Goal: Communication & Community: Connect with others

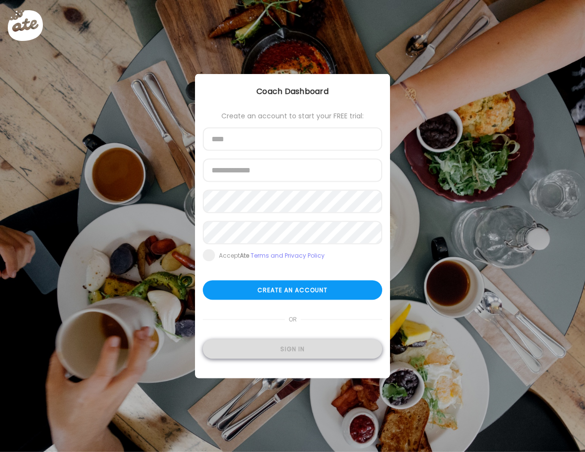
click at [288, 350] on div "Sign in" at bounding box center [292, 349] width 179 height 19
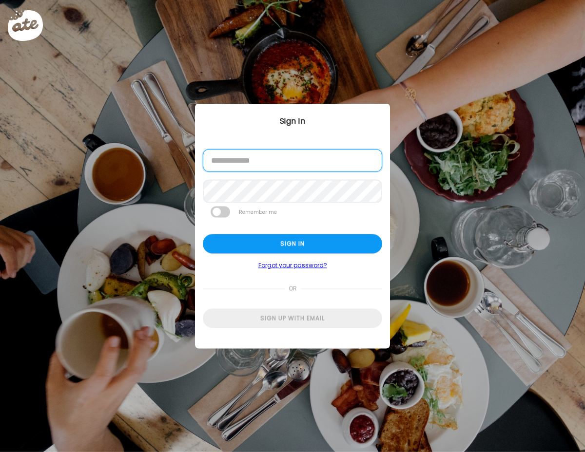
click at [270, 167] on input "email" at bounding box center [292, 161] width 179 height 22
type input "**********"
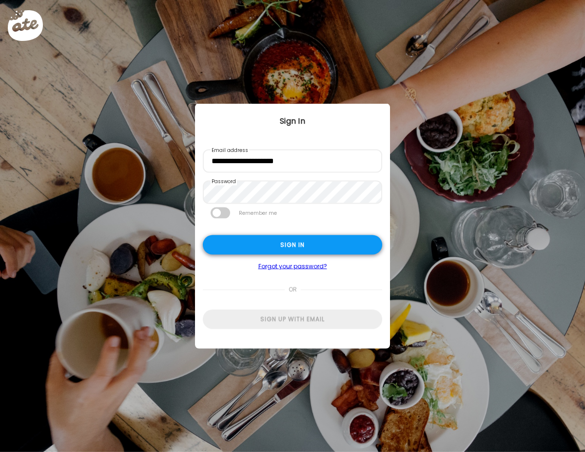
click at [289, 244] on div "Sign in" at bounding box center [292, 244] width 179 height 19
type input "**********"
type textarea "**********"
type input "**********"
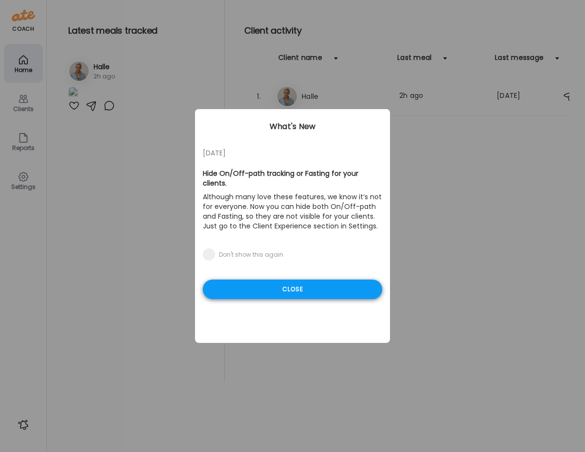
click at [272, 280] on div "Close" at bounding box center [292, 289] width 179 height 19
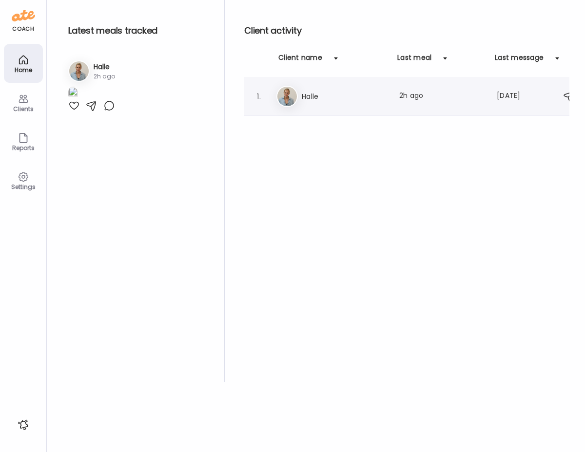
click at [332, 94] on h3 "Halle" at bounding box center [345, 97] width 86 height 12
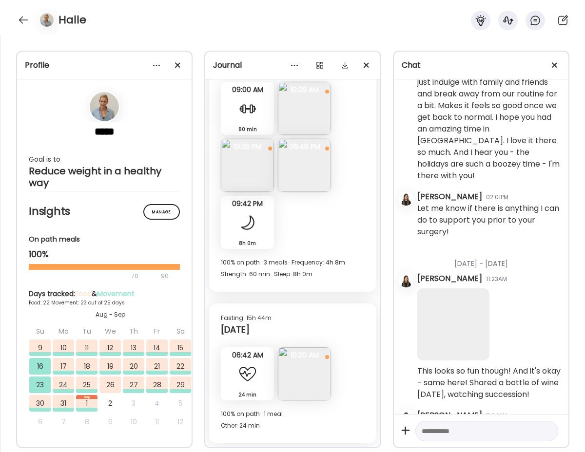
scroll to position [41506, 0]
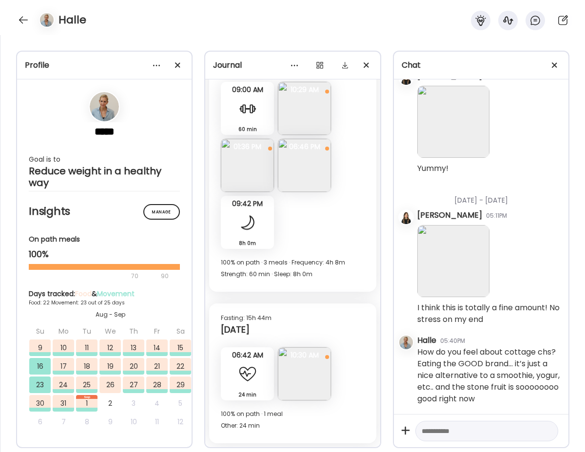
click at [476, 430] on textarea at bounding box center [477, 431] width 113 height 12
type textarea "**********"
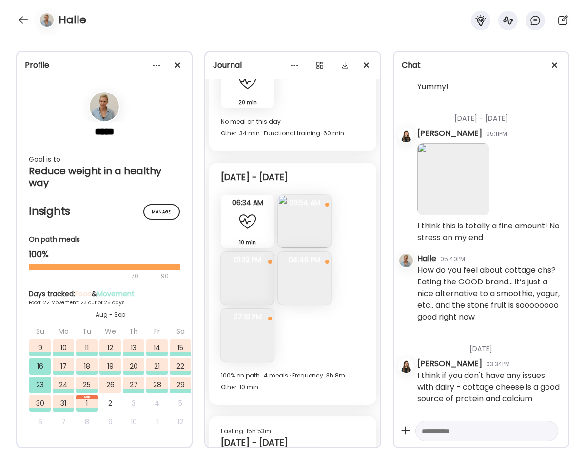
scroll to position [8378, 0]
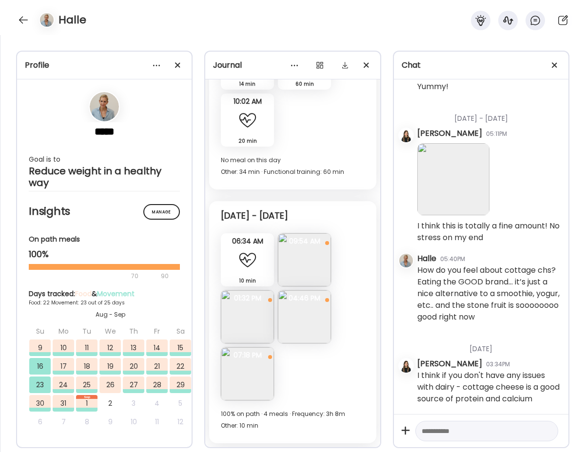
click at [301, 266] on img at bounding box center [304, 259] width 53 height 53
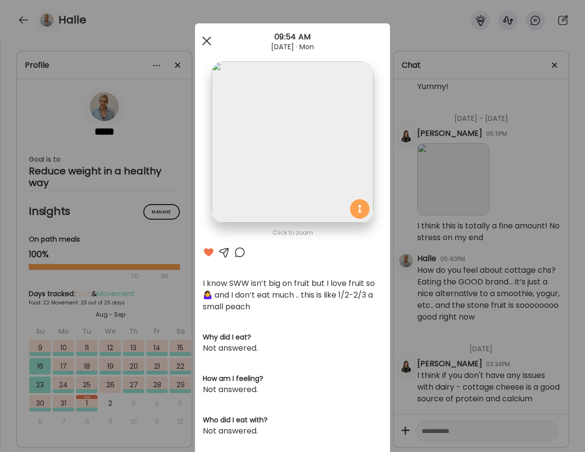
click at [206, 39] on div at bounding box center [206, 40] width 19 height 19
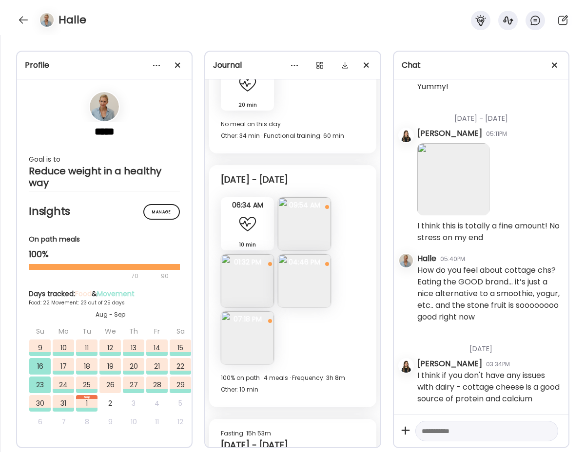
scroll to position [8421, 0]
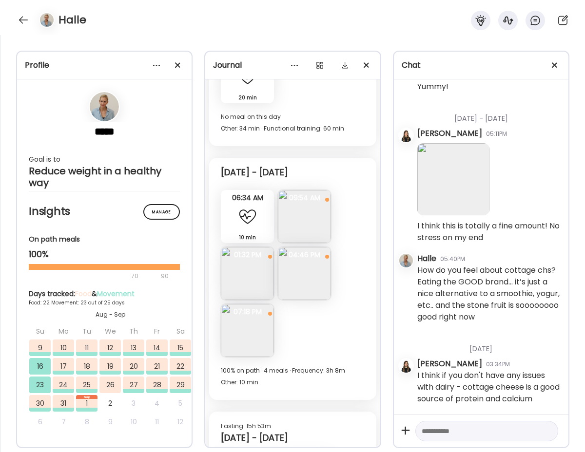
click at [267, 332] on img at bounding box center [247, 330] width 53 height 53
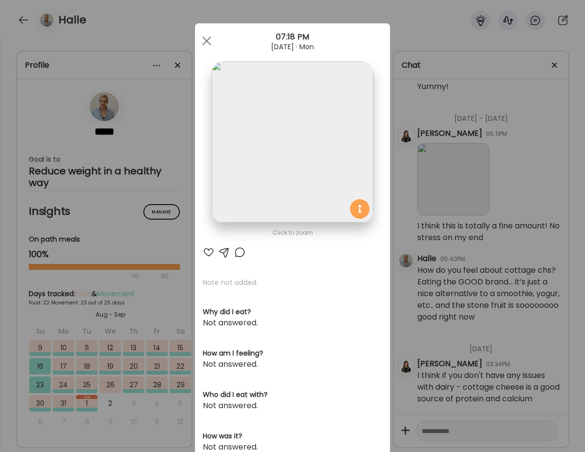
click at [208, 251] on div at bounding box center [209, 252] width 12 height 12
click at [205, 40] on div at bounding box center [206, 40] width 19 height 19
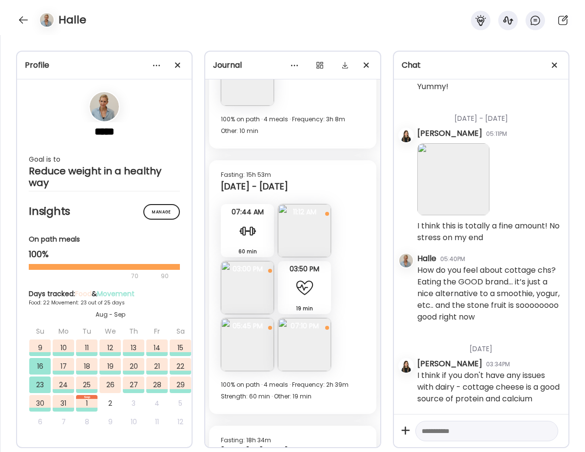
scroll to position [8692, 0]
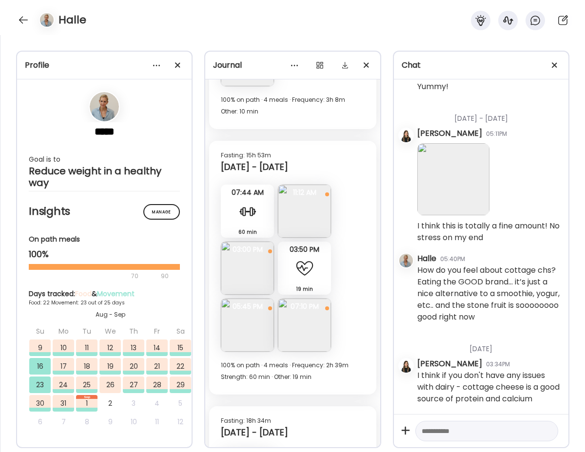
click at [308, 209] on img at bounding box center [304, 211] width 53 height 53
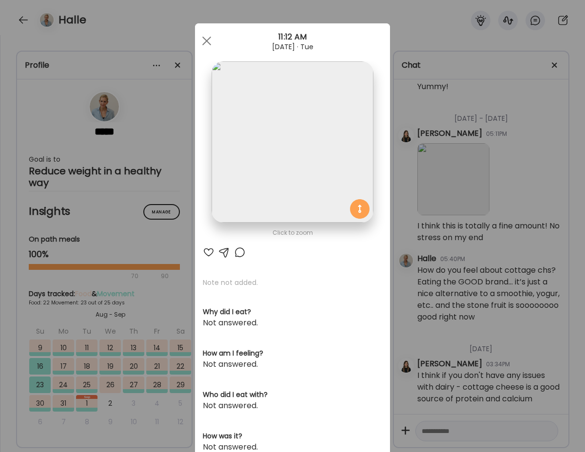
click at [208, 250] on div at bounding box center [209, 252] width 12 height 12
click at [200, 37] on div at bounding box center [206, 40] width 19 height 19
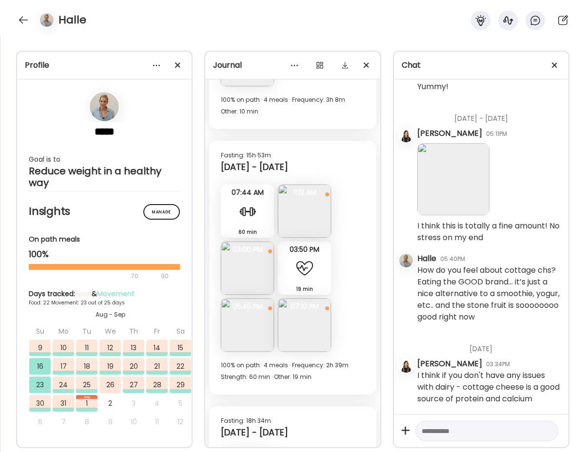
scroll to position [8733, 0]
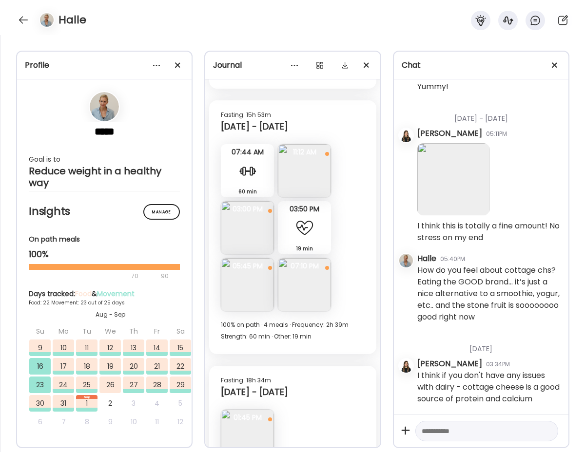
click at [298, 292] on img at bounding box center [304, 284] width 53 height 53
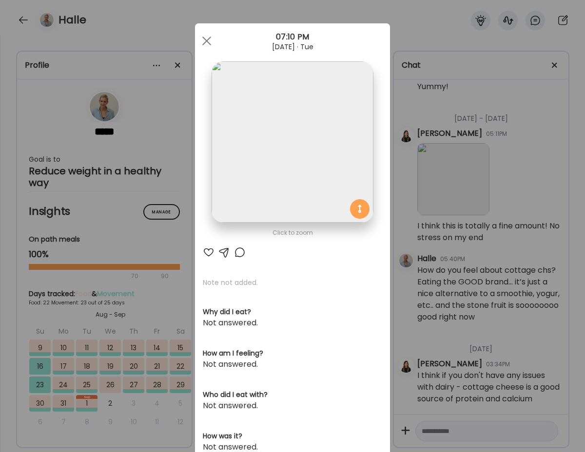
click at [212, 252] on div at bounding box center [209, 252] width 12 height 12
click at [207, 37] on div at bounding box center [206, 40] width 19 height 19
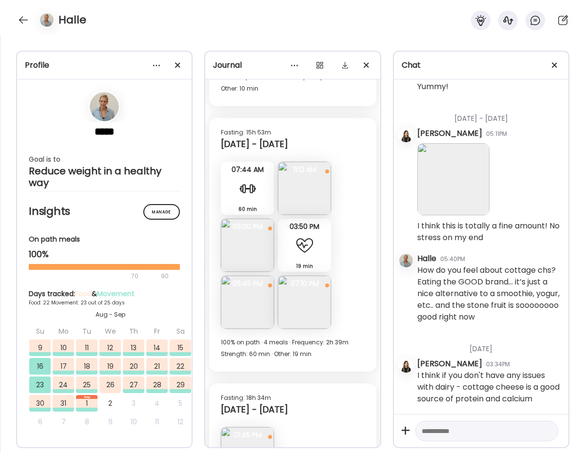
scroll to position [8710, 0]
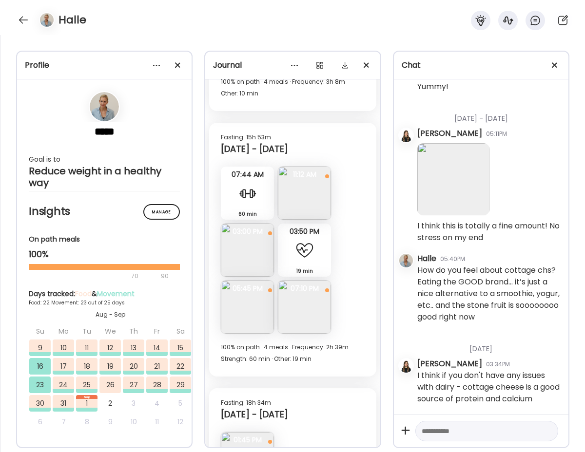
click at [258, 256] on img at bounding box center [247, 250] width 53 height 53
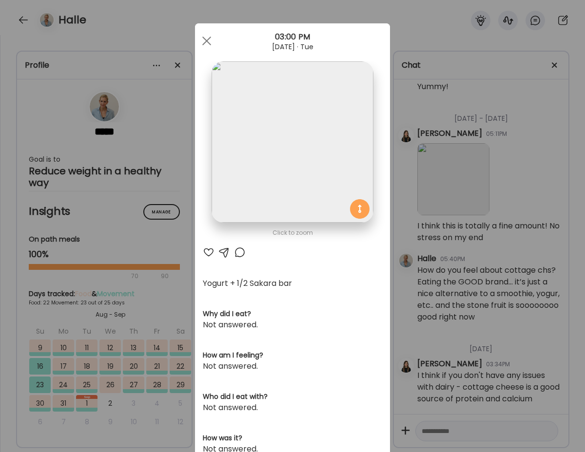
click at [206, 250] on div at bounding box center [209, 252] width 12 height 12
click at [201, 41] on div at bounding box center [206, 40] width 19 height 19
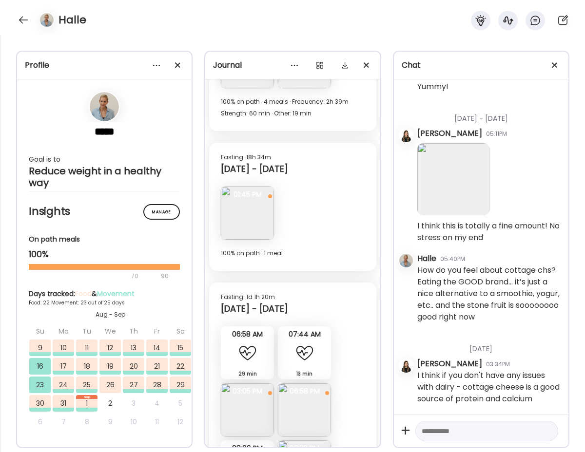
scroll to position [8969, 0]
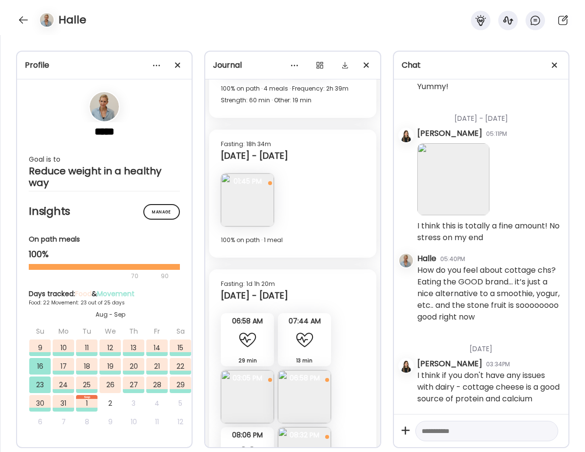
click at [251, 198] on img at bounding box center [247, 199] width 53 height 53
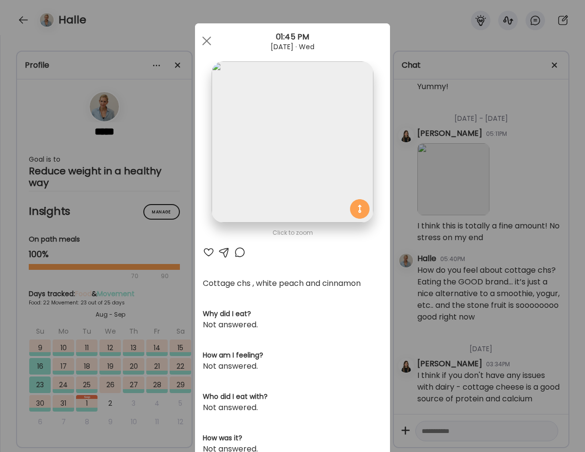
click at [207, 252] on div at bounding box center [209, 252] width 12 height 12
click at [207, 42] on div at bounding box center [206, 40] width 19 height 19
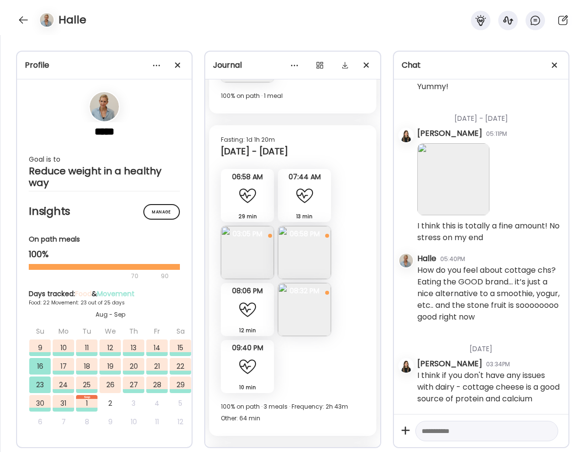
scroll to position [9120, 0]
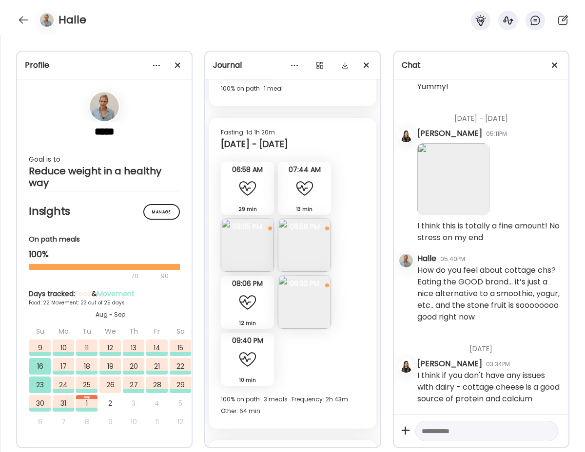
click at [251, 263] on img at bounding box center [247, 245] width 53 height 53
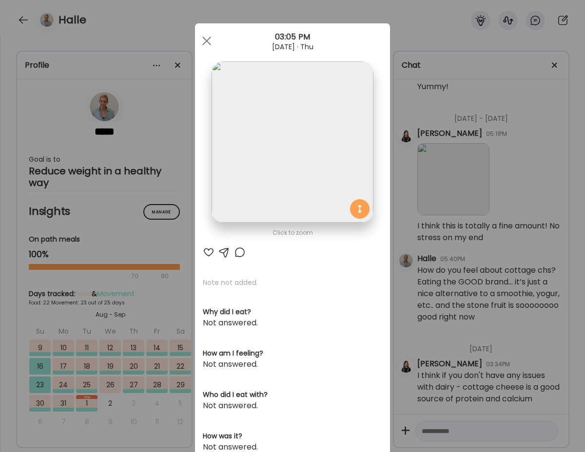
click at [208, 257] on div at bounding box center [209, 252] width 12 height 12
click at [208, 39] on span at bounding box center [206, 41] width 9 height 9
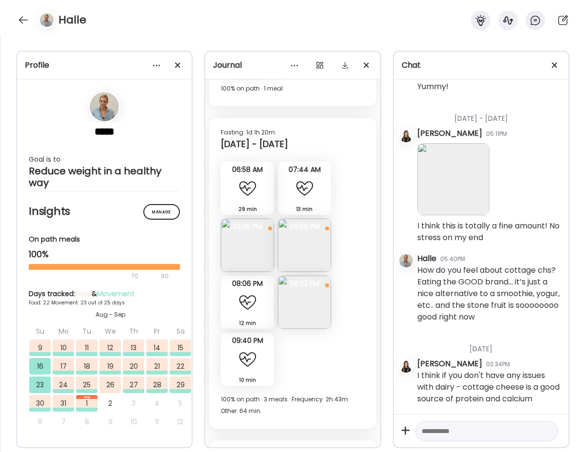
click at [314, 251] on img at bounding box center [304, 245] width 53 height 53
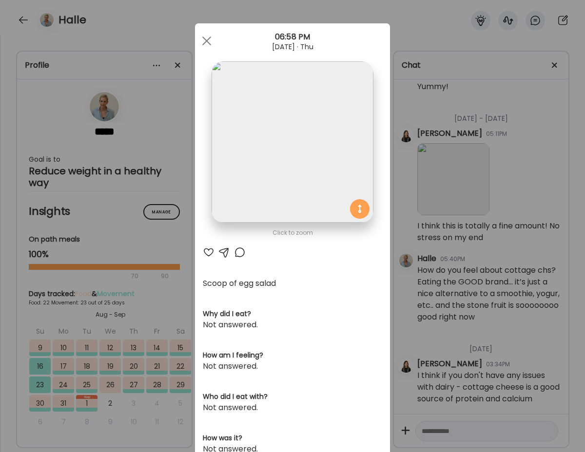
click at [208, 254] on div at bounding box center [209, 252] width 12 height 12
click at [207, 45] on div at bounding box center [206, 40] width 19 height 19
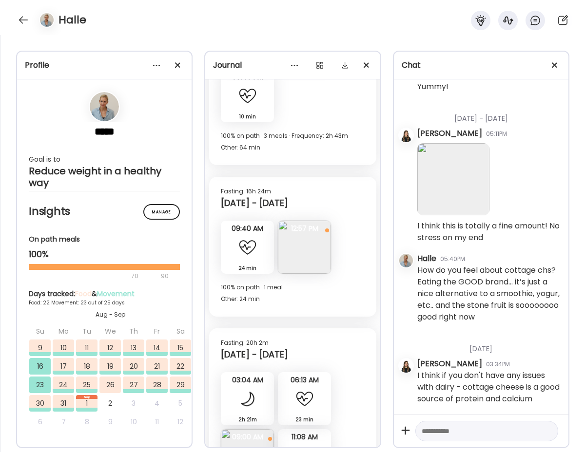
scroll to position [9385, 0]
click at [300, 241] on img at bounding box center [304, 246] width 53 height 53
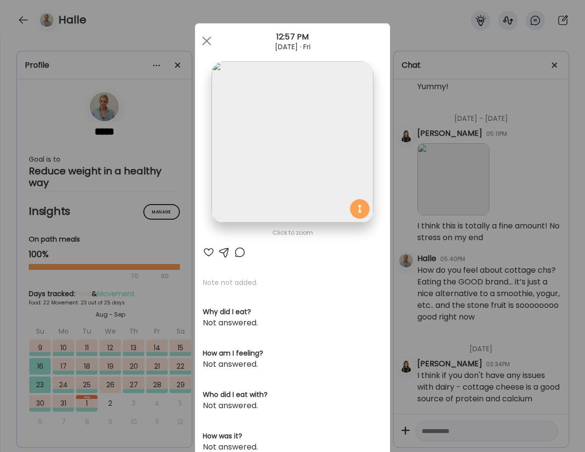
click at [207, 249] on div at bounding box center [209, 252] width 12 height 12
click at [203, 38] on span at bounding box center [206, 41] width 9 height 9
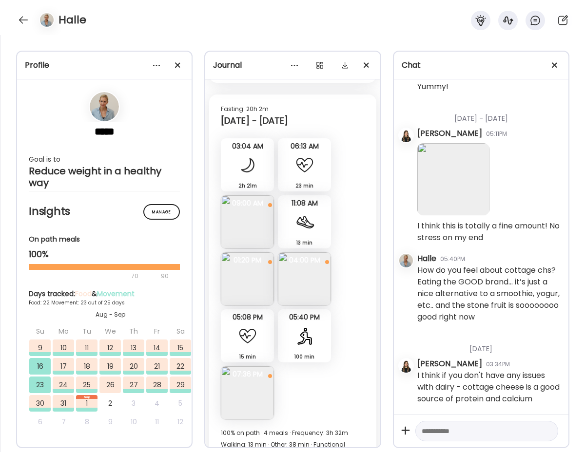
scroll to position [9624, 0]
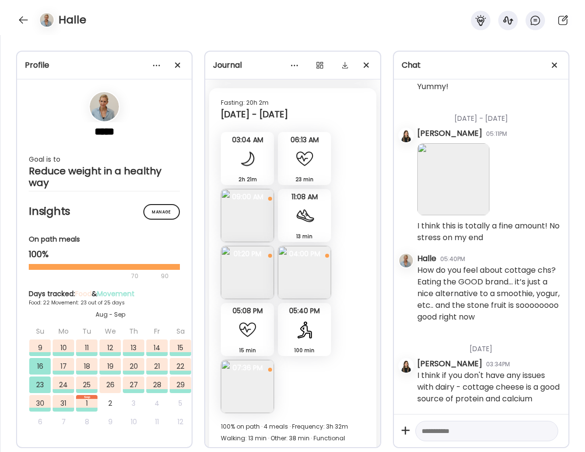
click at [248, 216] on img at bounding box center [247, 215] width 53 height 53
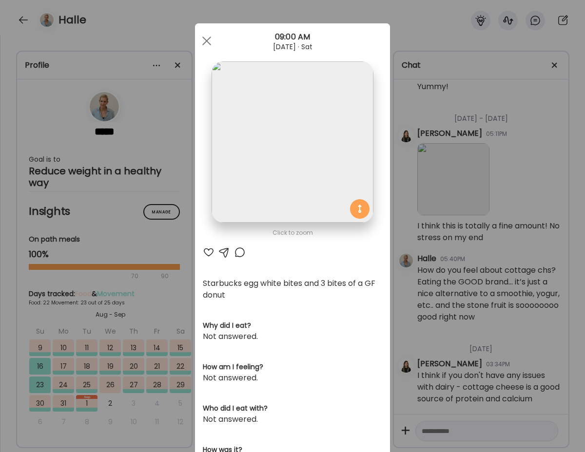
click at [205, 248] on div at bounding box center [209, 252] width 12 height 12
click at [203, 38] on span at bounding box center [206, 41] width 9 height 9
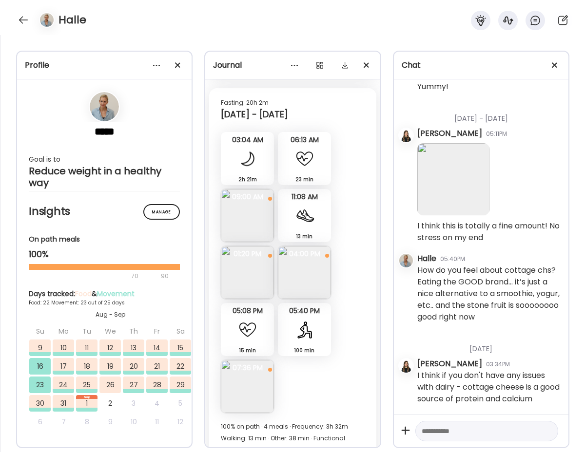
click at [250, 281] on img at bounding box center [247, 272] width 53 height 53
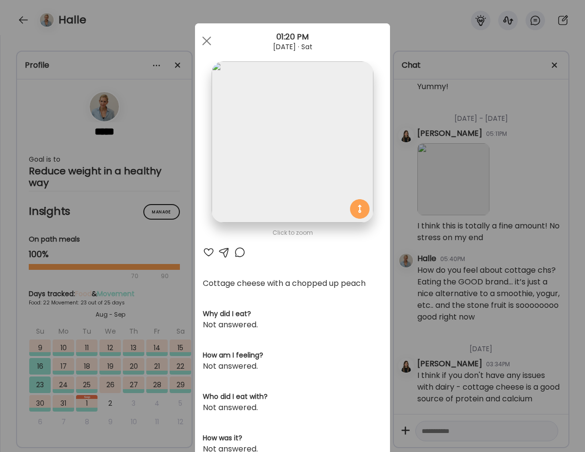
click at [209, 255] on div at bounding box center [209, 252] width 12 height 12
click at [206, 39] on div at bounding box center [206, 40] width 19 height 19
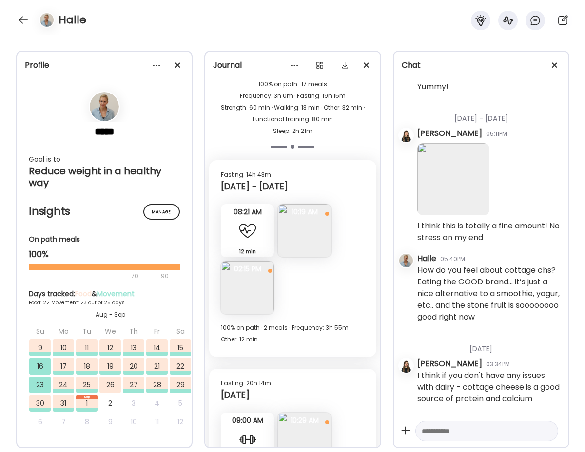
scroll to position [10041, 0]
click at [297, 241] on img at bounding box center [304, 228] width 53 height 53
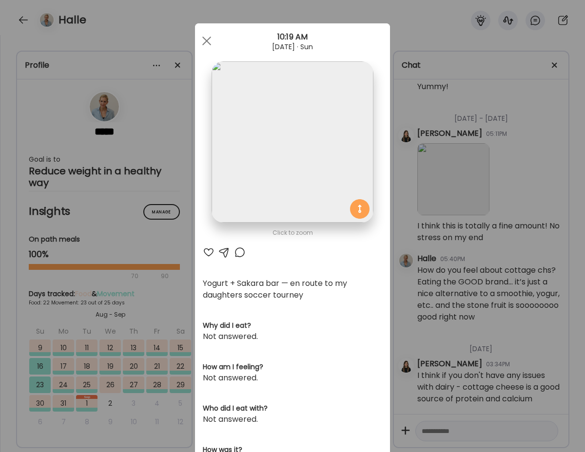
click at [207, 252] on div at bounding box center [209, 252] width 12 height 12
click at [205, 38] on div at bounding box center [206, 40] width 19 height 19
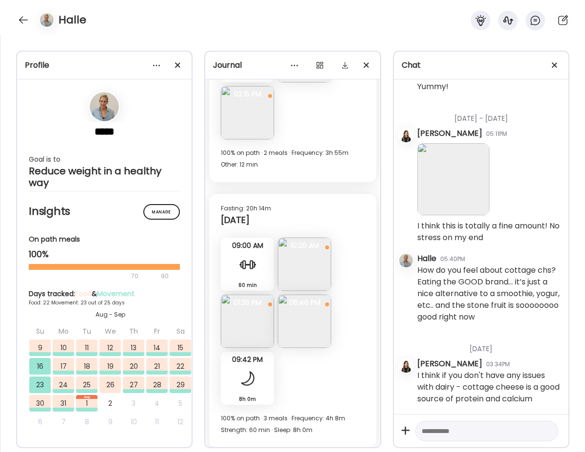
scroll to position [10217, 0]
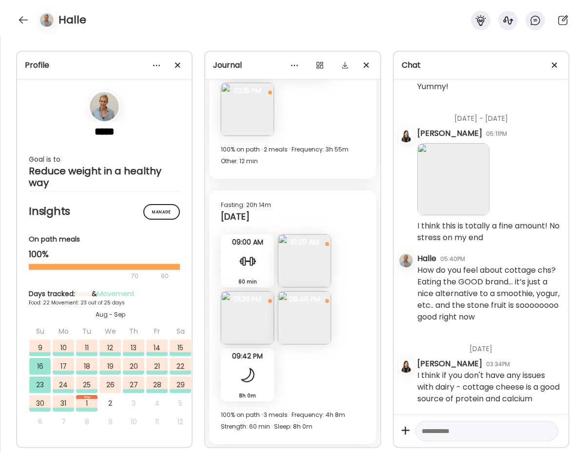
click at [295, 258] on img at bounding box center [304, 260] width 53 height 53
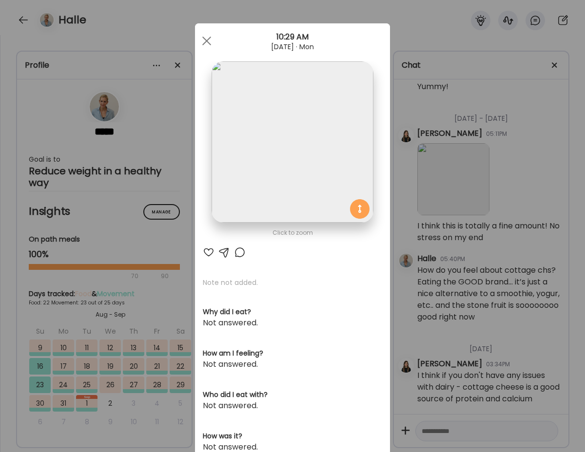
click at [207, 251] on div at bounding box center [209, 252] width 12 height 12
click at [206, 38] on div at bounding box center [206, 40] width 19 height 19
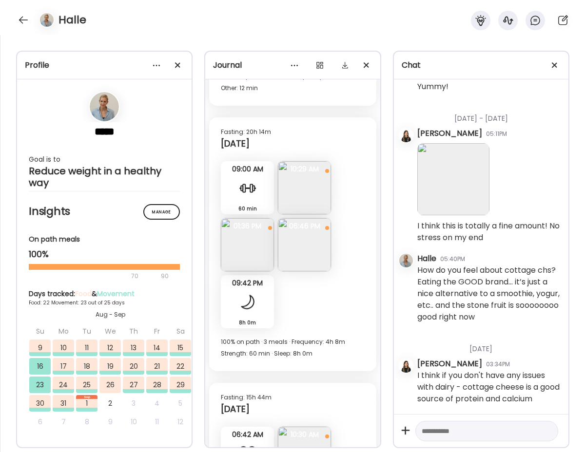
scroll to position [10295, 0]
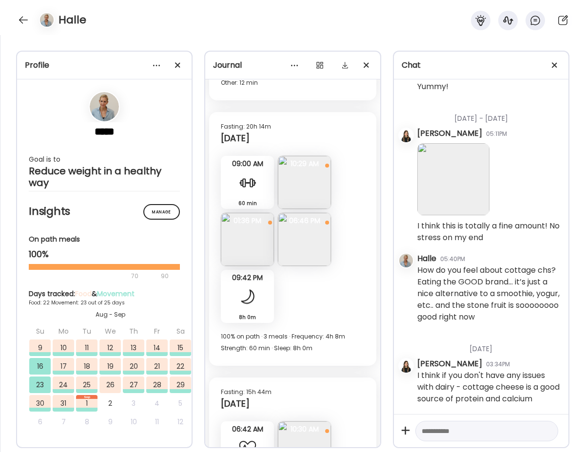
click at [244, 233] on img at bounding box center [247, 239] width 53 height 53
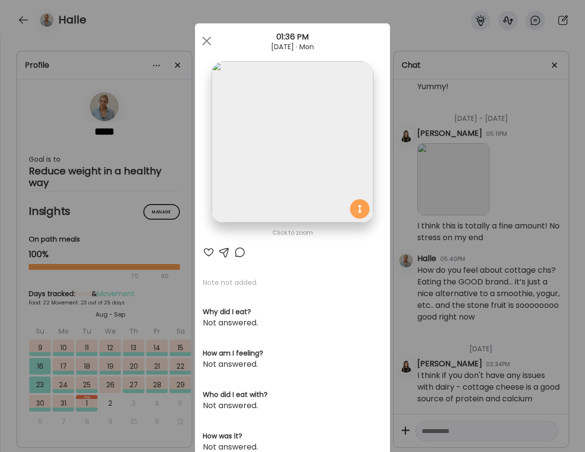
click at [206, 247] on div at bounding box center [209, 252] width 12 height 12
click at [202, 39] on div at bounding box center [206, 40] width 19 height 19
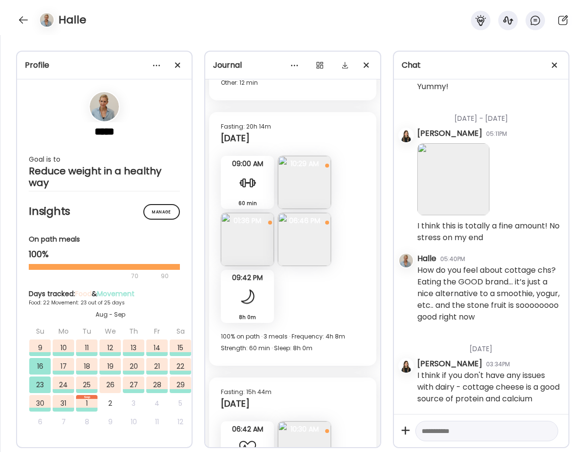
click at [296, 237] on img at bounding box center [304, 239] width 53 height 53
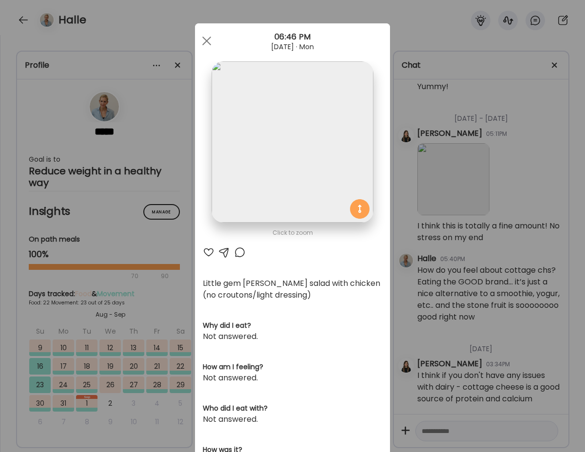
click at [209, 247] on div at bounding box center [209, 252] width 12 height 12
click at [206, 38] on div at bounding box center [206, 40] width 19 height 19
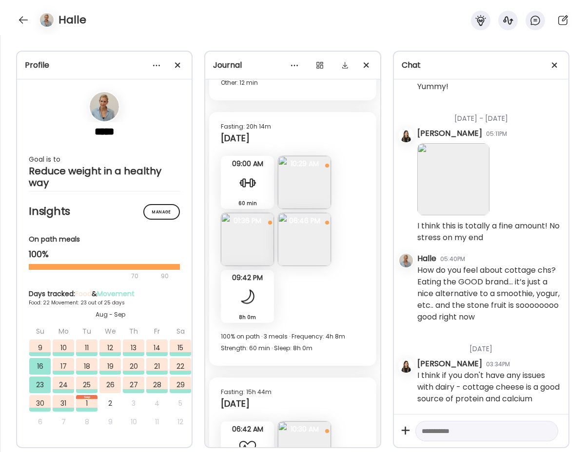
scroll to position [10370, 0]
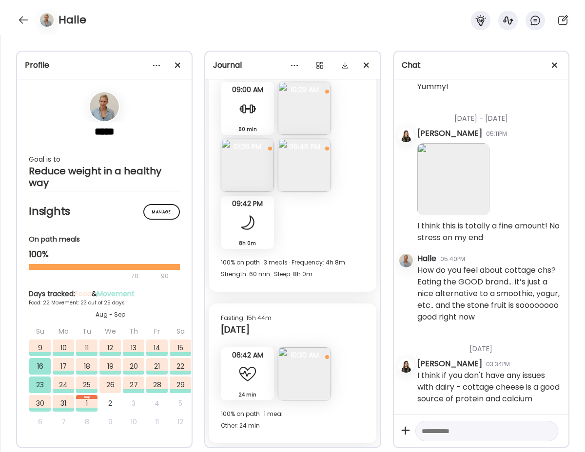
click at [312, 384] on img at bounding box center [304, 373] width 53 height 53
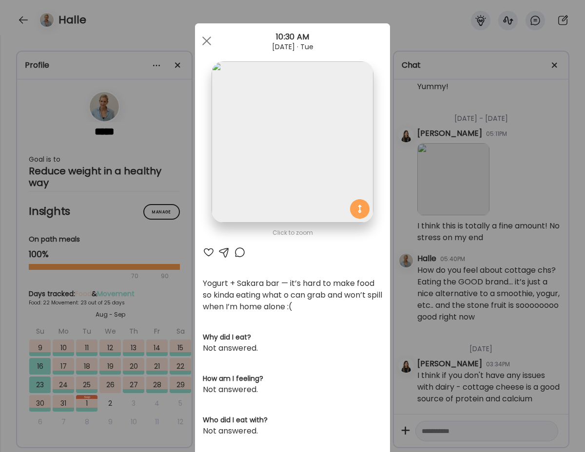
click at [209, 252] on div at bounding box center [209, 252] width 12 height 12
click at [225, 252] on div at bounding box center [224, 252] width 12 height 12
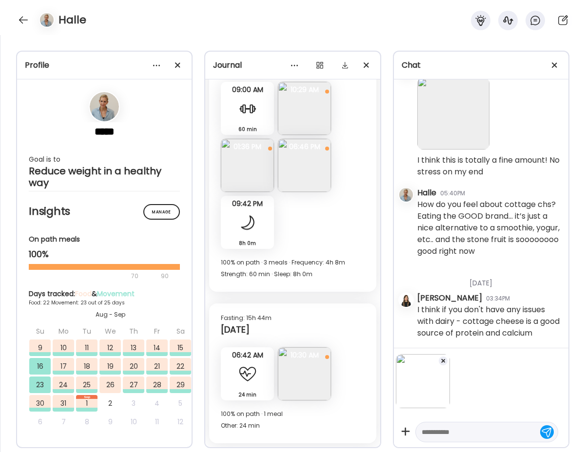
click at [439, 426] on textarea at bounding box center [477, 432] width 113 height 12
type textarea "**********"
click at [547, 427] on div at bounding box center [547, 431] width 14 height 14
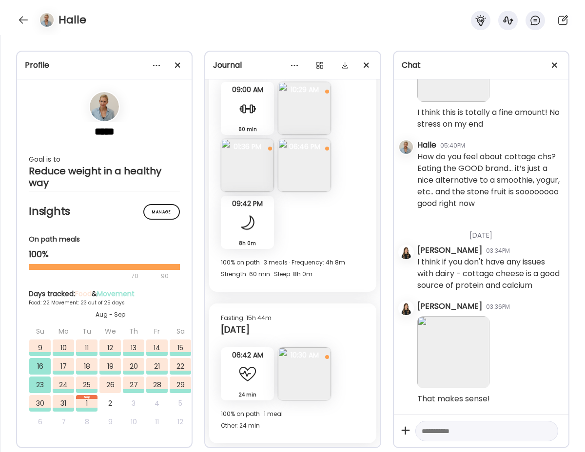
scroll to position [41702, 0]
click at [303, 384] on img at bounding box center [304, 373] width 53 height 53
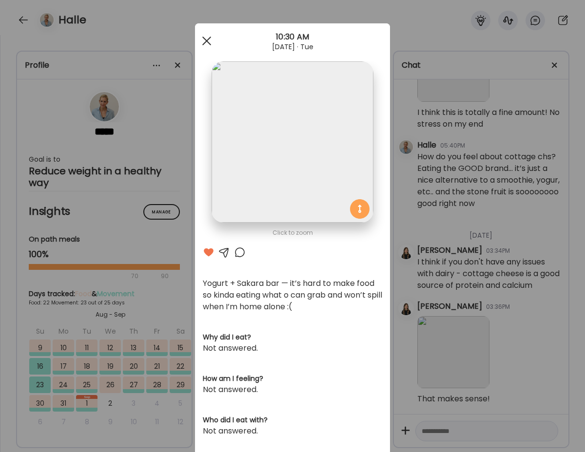
click at [209, 36] on div at bounding box center [206, 40] width 19 height 19
